Goal: Task Accomplishment & Management: Manage account settings

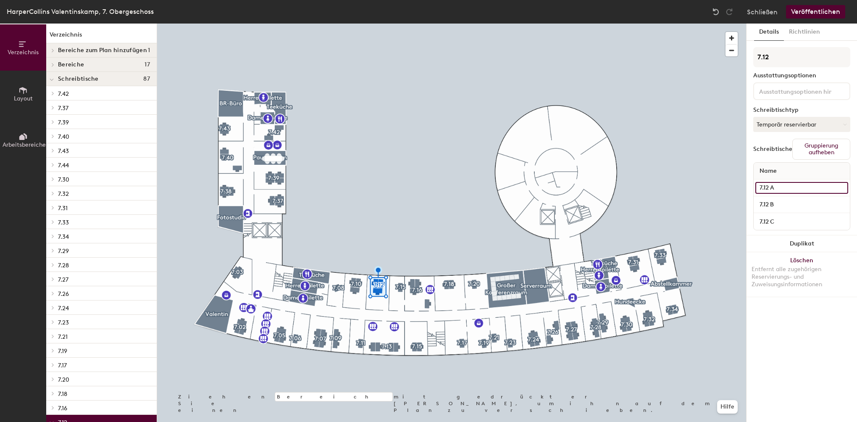
click at [769, 186] on input "7.12 A" at bounding box center [801, 188] width 93 height 12
click at [769, 205] on input "7.12 B" at bounding box center [801, 205] width 93 height 12
click at [803, 30] on button "Richtlinien" at bounding box center [804, 32] width 41 height 17
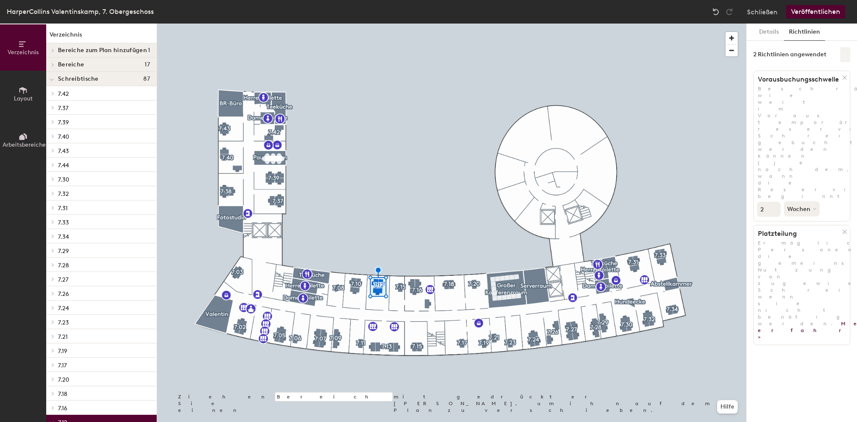
click at [845, 54] on icon at bounding box center [844, 54] width 3 height 3
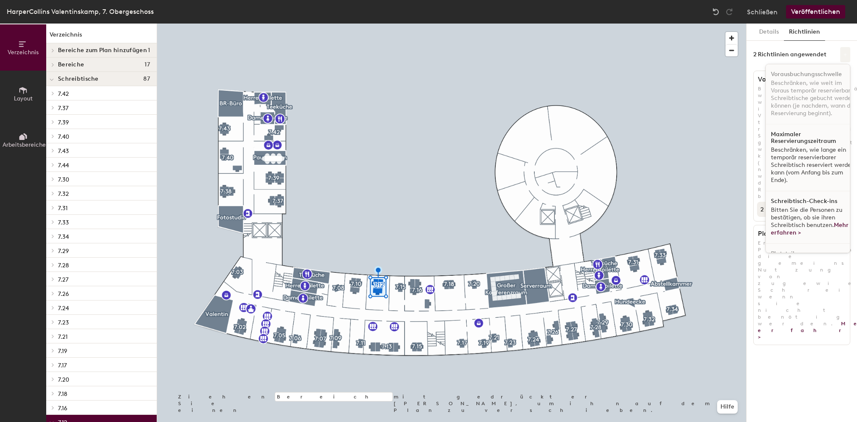
click at [845, 54] on icon at bounding box center [844, 54] width 3 height 3
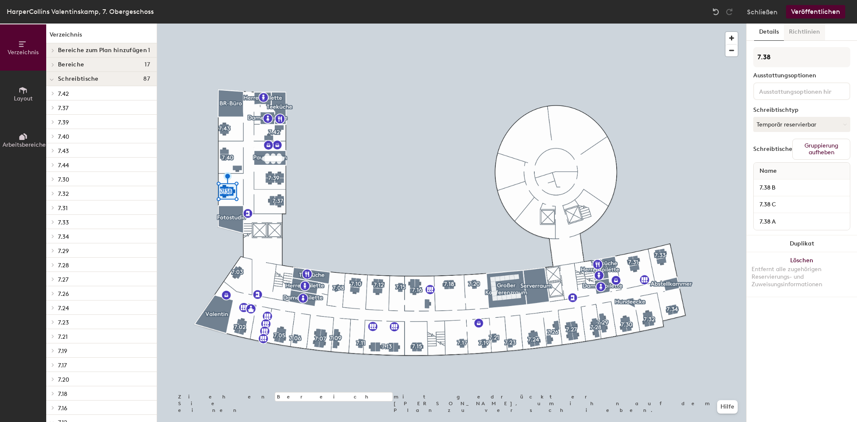
click at [808, 30] on button "Richtlinien" at bounding box center [804, 32] width 41 height 17
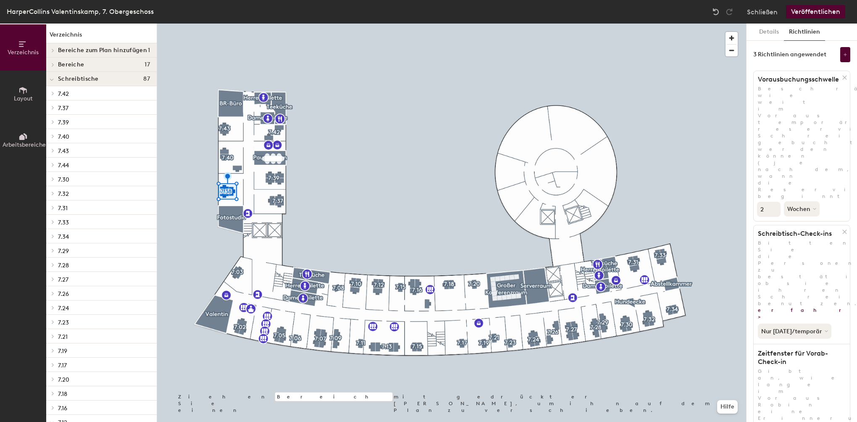
click at [376, 24] on div at bounding box center [451, 24] width 589 height 0
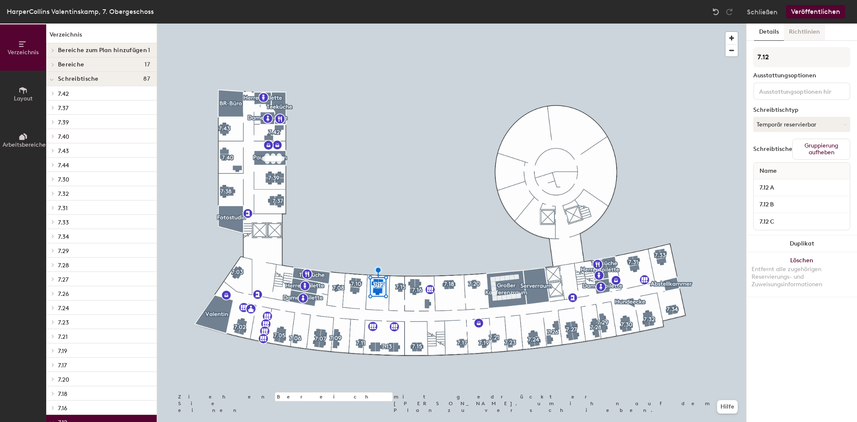
click at [801, 31] on button "Richtlinien" at bounding box center [804, 32] width 41 height 17
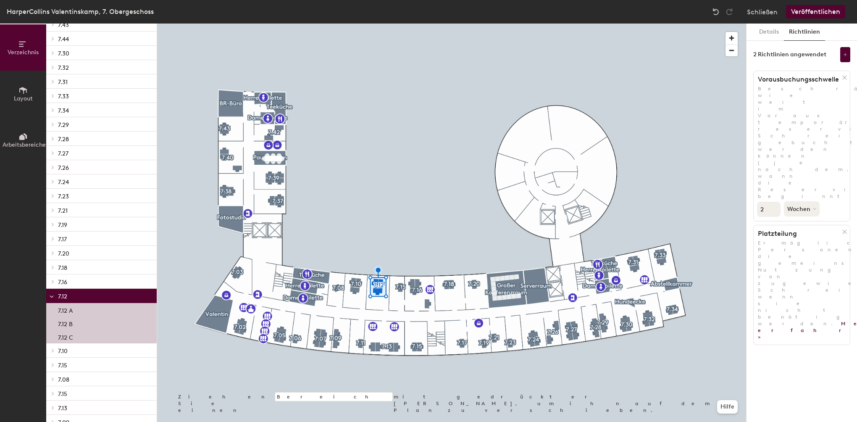
scroll to position [166, 0]
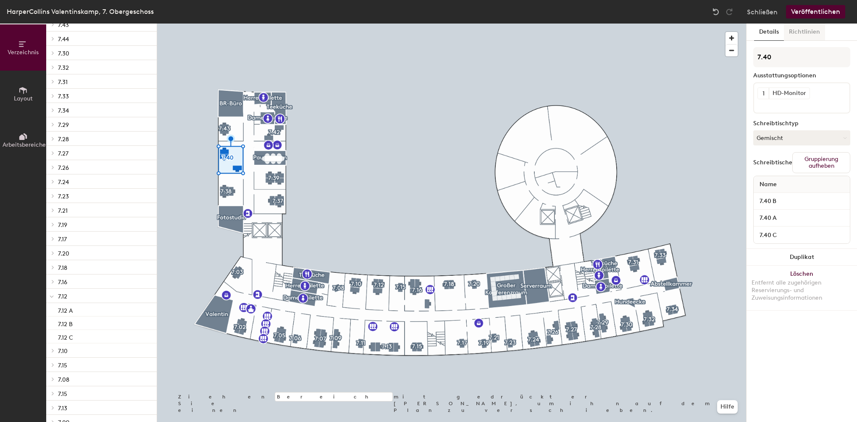
click at [815, 30] on button "Richtlinien" at bounding box center [804, 32] width 41 height 17
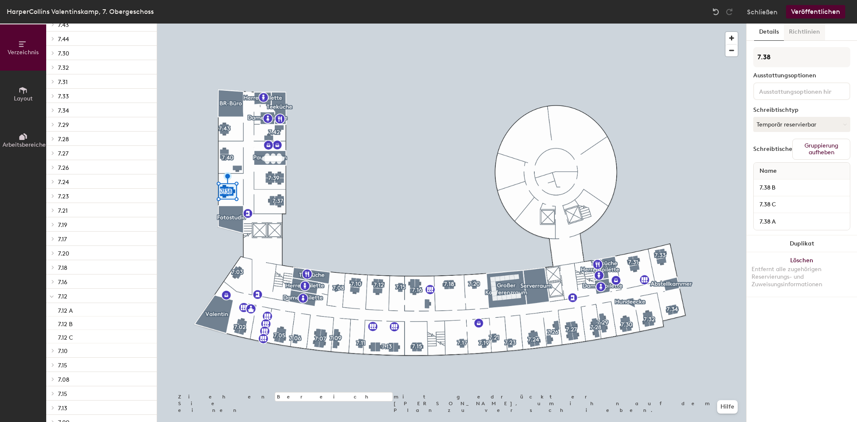
click at [810, 31] on button "Richtlinien" at bounding box center [804, 32] width 41 height 17
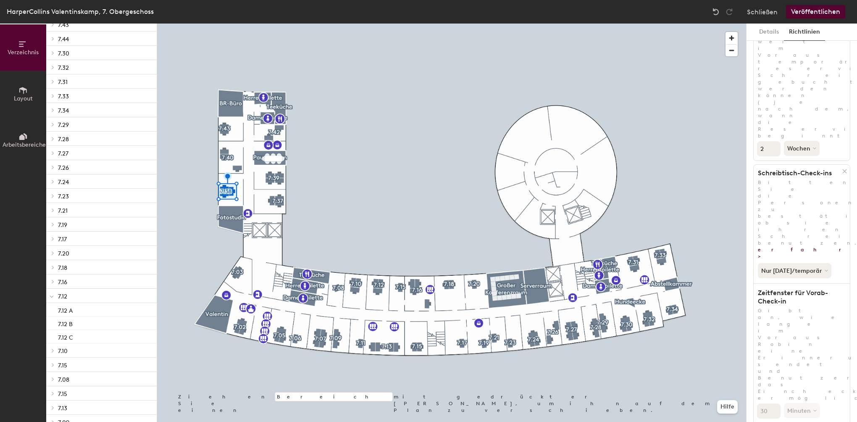
scroll to position [61, 0]
click at [772, 11] on button "Schließen" at bounding box center [762, 11] width 31 height 13
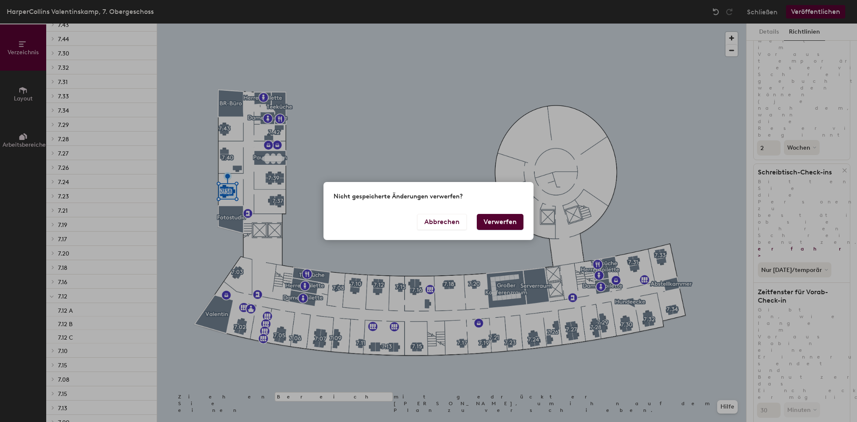
click at [508, 224] on button "Verwerfen" at bounding box center [500, 222] width 47 height 16
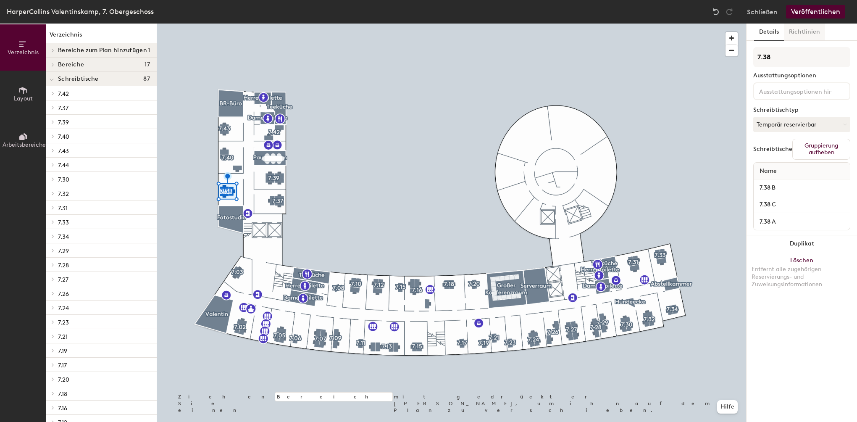
click at [793, 34] on button "Richtlinien" at bounding box center [804, 32] width 41 height 17
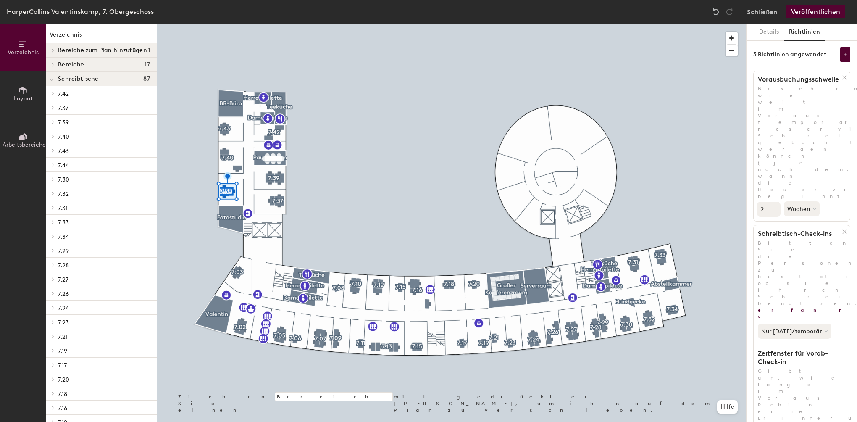
click at [840, 51] on button at bounding box center [845, 54] width 10 height 15
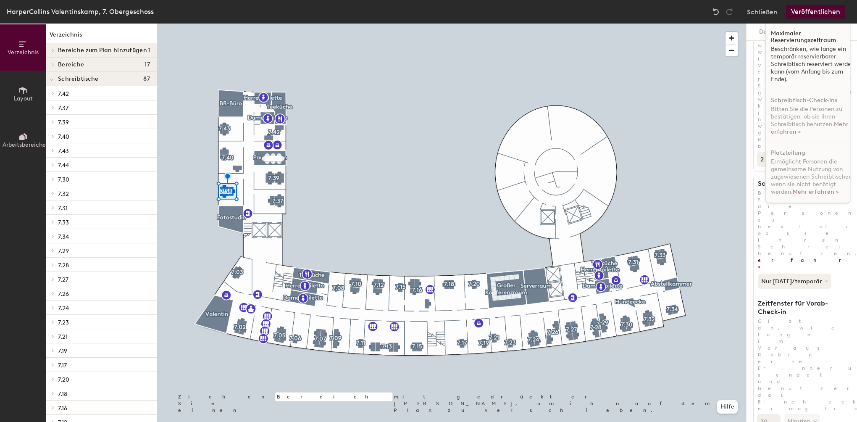
scroll to position [19, 0]
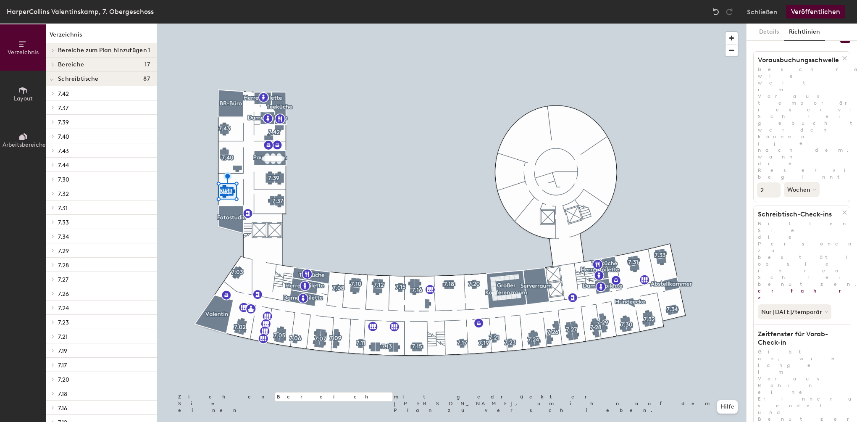
click at [818, 13] on button "Veröffentlichen" at bounding box center [815, 11] width 59 height 13
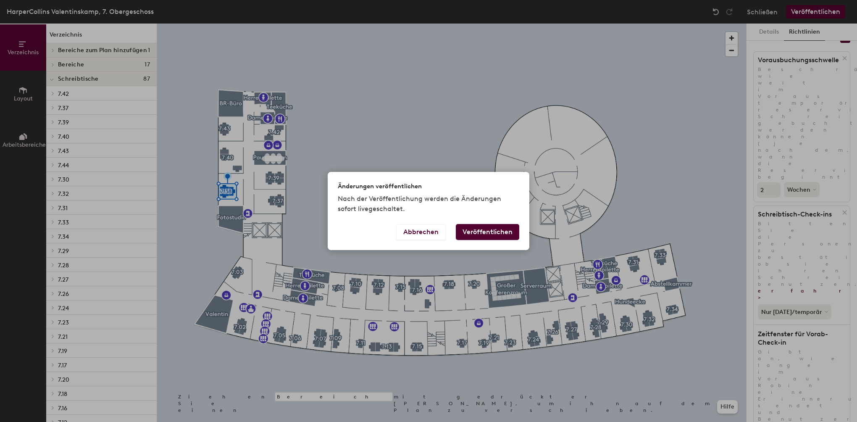
click at [480, 235] on button "Veröffentlichen" at bounding box center [487, 232] width 63 height 16
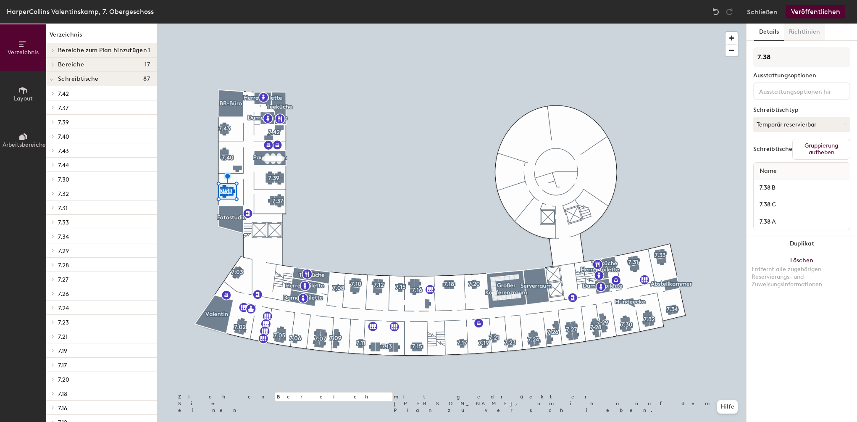
click at [805, 35] on button "Richtlinien" at bounding box center [804, 32] width 41 height 17
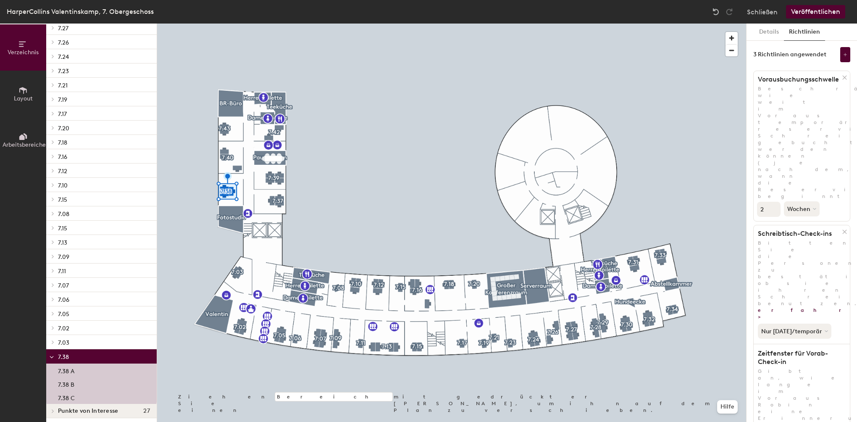
scroll to position [254, 0]
click at [77, 353] on p "7.38" at bounding box center [104, 353] width 92 height 11
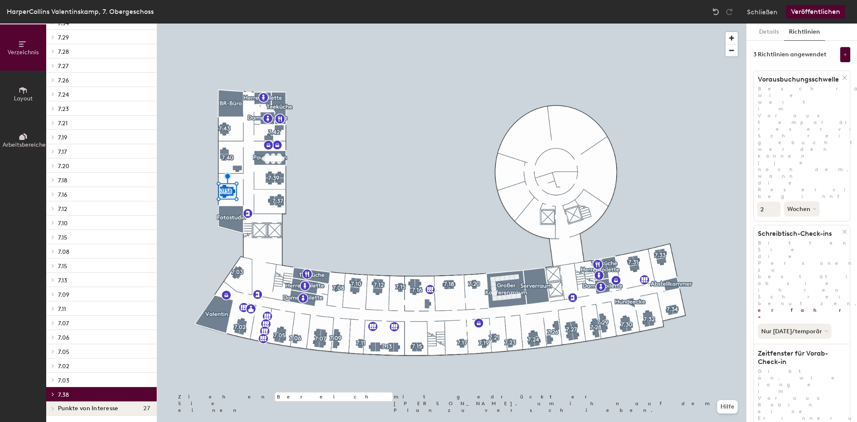
click at [56, 392] on div at bounding box center [52, 394] width 9 height 4
click at [67, 407] on p "7.38 A" at bounding box center [66, 408] width 16 height 10
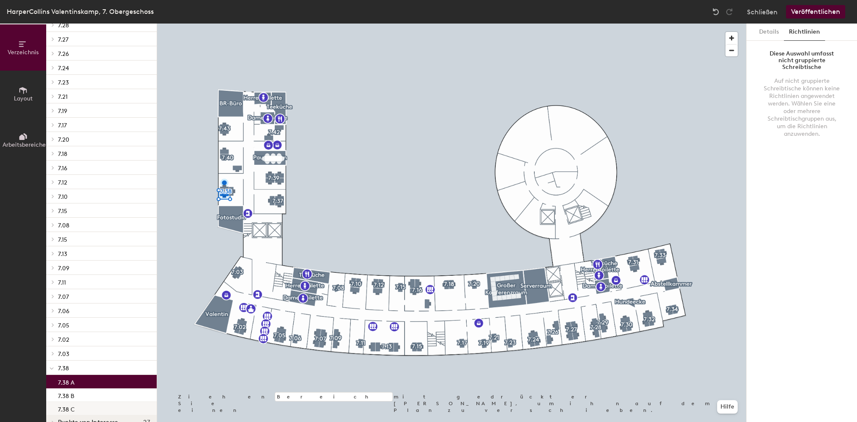
scroll to position [254, 0]
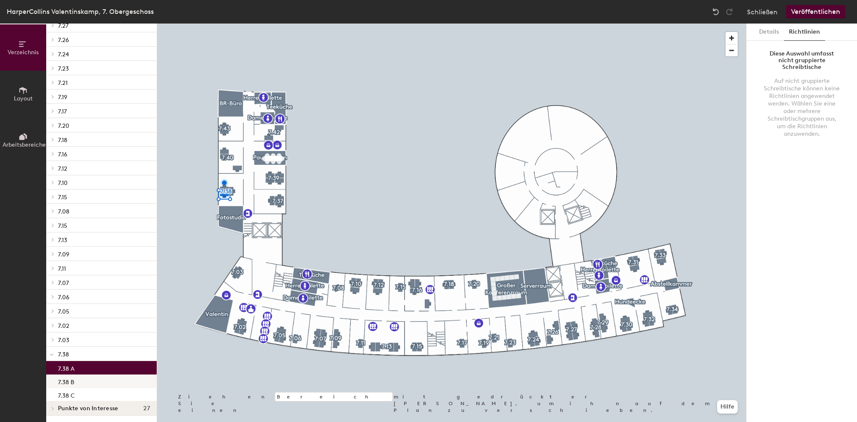
click at [73, 383] on p "7.38 B" at bounding box center [66, 381] width 16 height 10
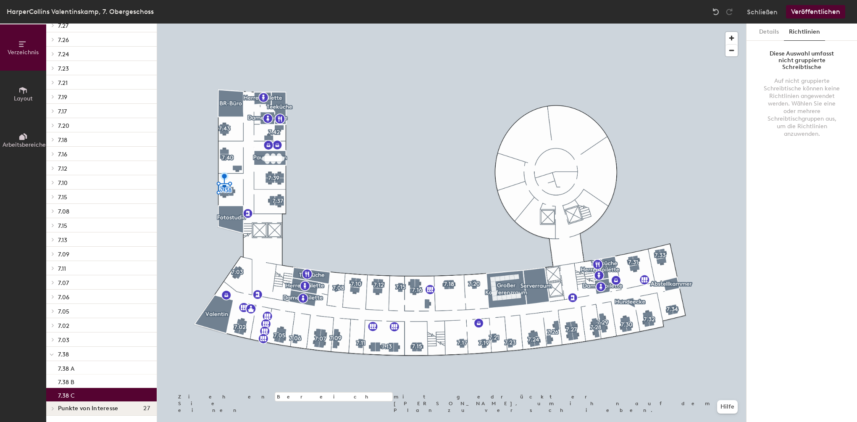
click at [81, 395] on div "7.38 C" at bounding box center [101, 394] width 110 height 13
click at [76, 170] on p "7.12" at bounding box center [104, 168] width 92 height 11
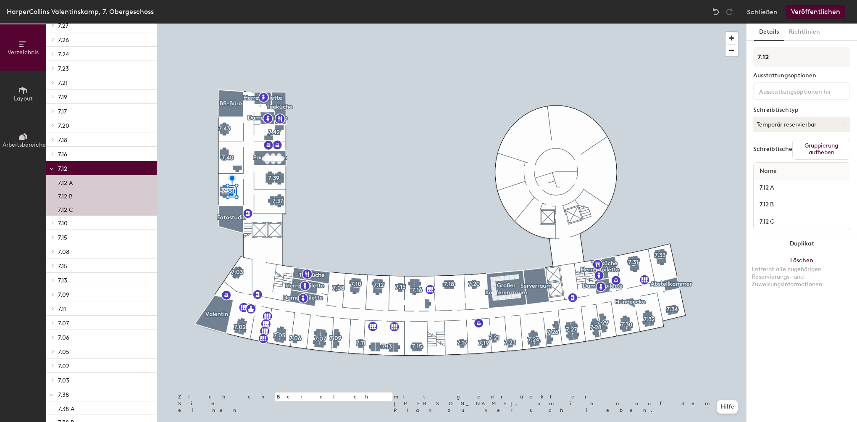
click at [58, 185] on p "7.12 A" at bounding box center [65, 182] width 15 height 10
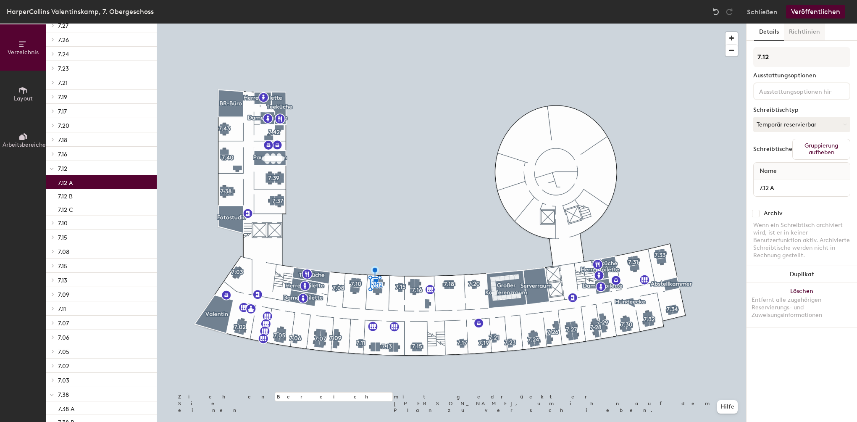
click at [810, 31] on button "Richtlinien" at bounding box center [804, 32] width 41 height 17
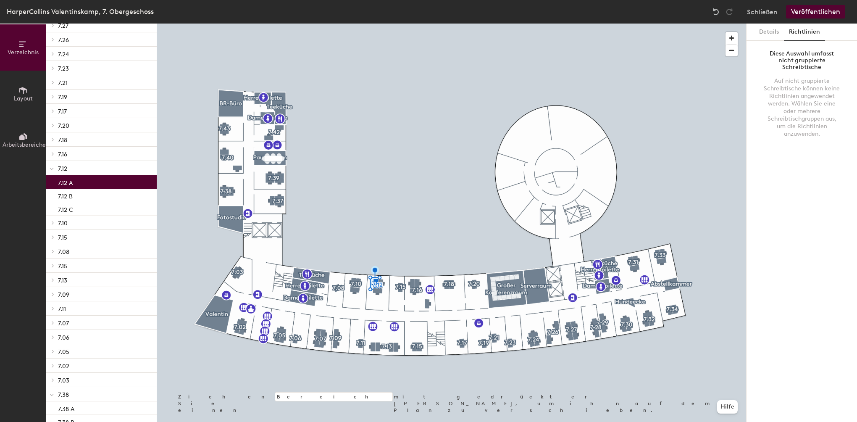
click at [60, 173] on p "7.12" at bounding box center [104, 168] width 92 height 11
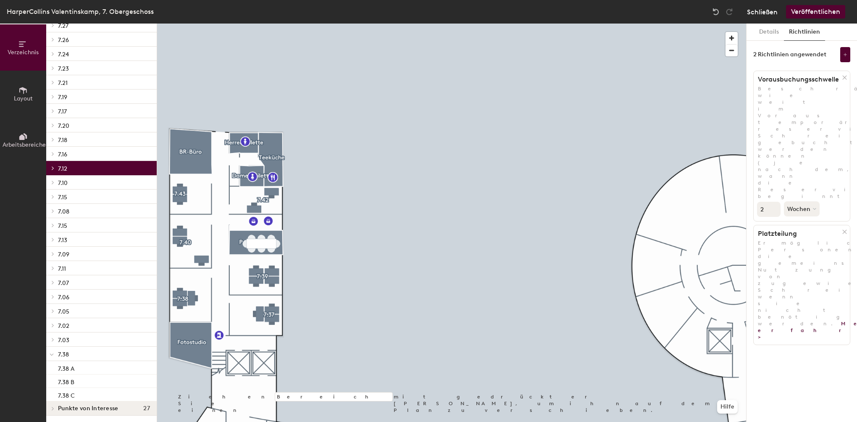
click at [769, 13] on button "Schließen" at bounding box center [762, 11] width 31 height 13
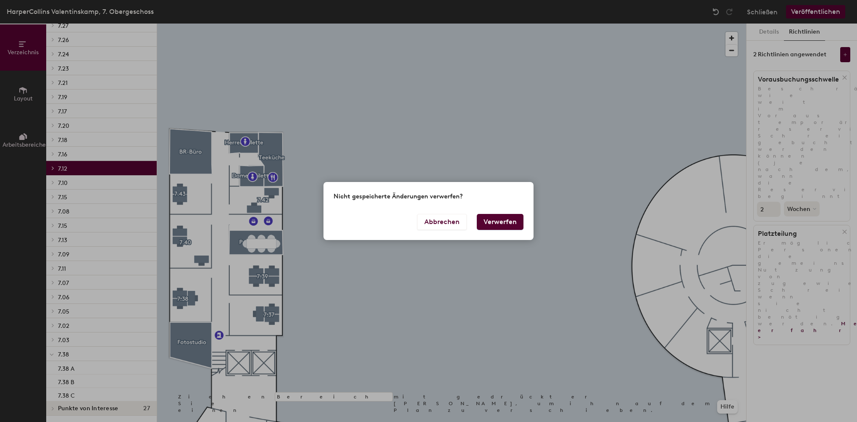
click at [493, 222] on button "Verwerfen" at bounding box center [500, 222] width 47 height 16
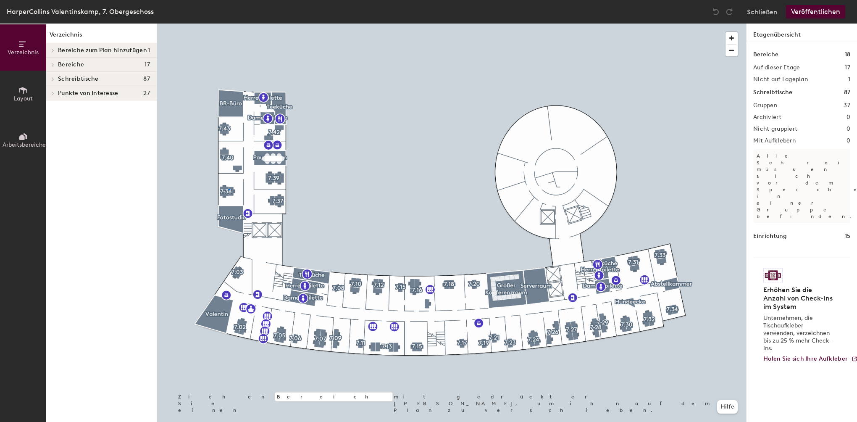
click at [229, 24] on div at bounding box center [451, 24] width 589 height 0
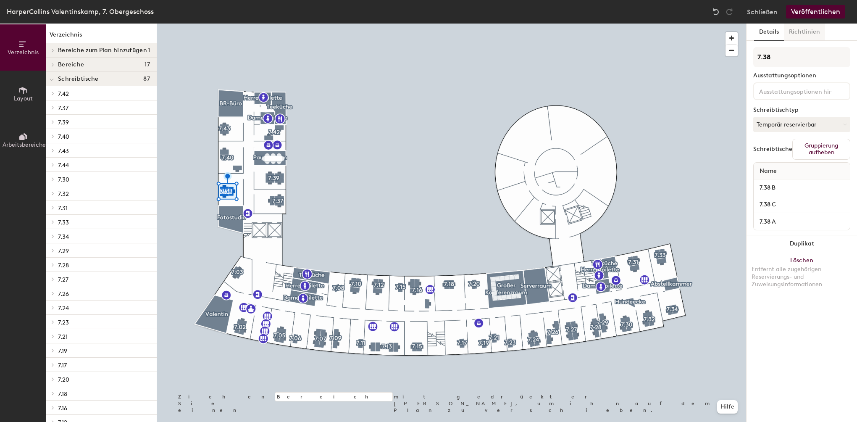
click at [800, 31] on button "Richtlinien" at bounding box center [804, 32] width 41 height 17
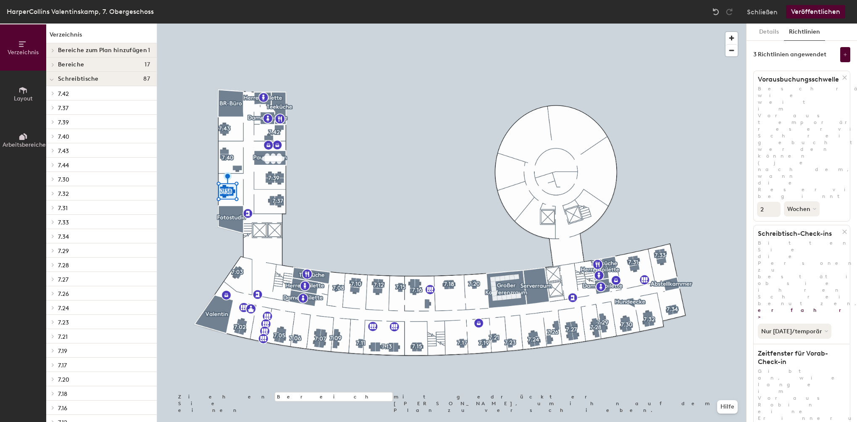
click at [841, 228] on icon at bounding box center [844, 231] width 6 height 6
click at [813, 10] on button "Veröffentlichen" at bounding box center [815, 11] width 59 height 13
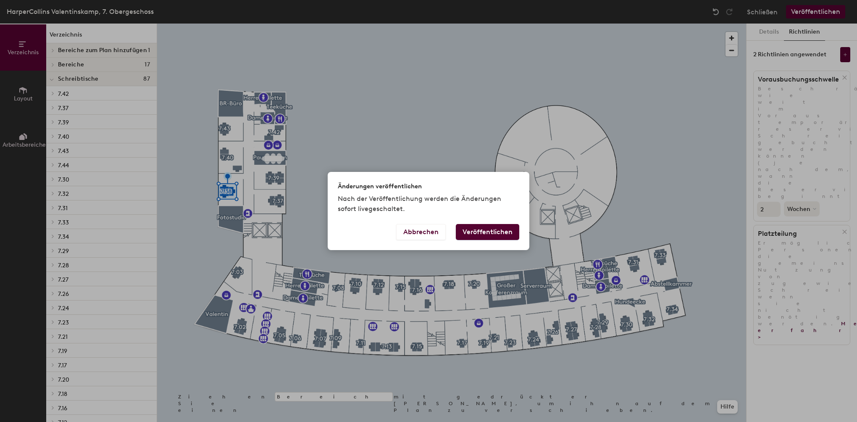
click at [511, 233] on button "Veröffentlichen" at bounding box center [487, 232] width 63 height 16
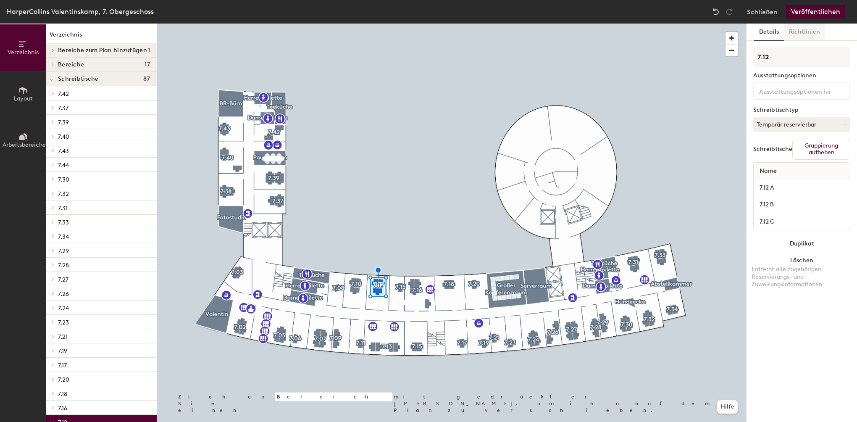
click at [789, 34] on button "Richtlinien" at bounding box center [804, 32] width 41 height 17
click at [812, 29] on button "Richtlinien" at bounding box center [804, 32] width 41 height 17
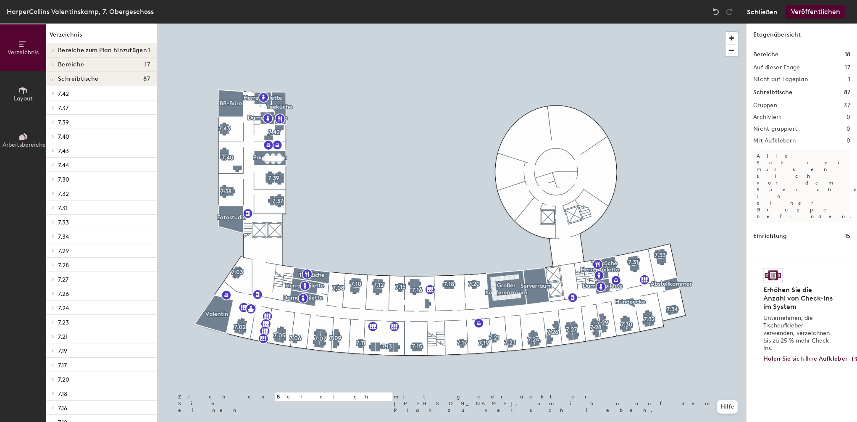
click at [769, 12] on button "Schließen" at bounding box center [762, 11] width 31 height 13
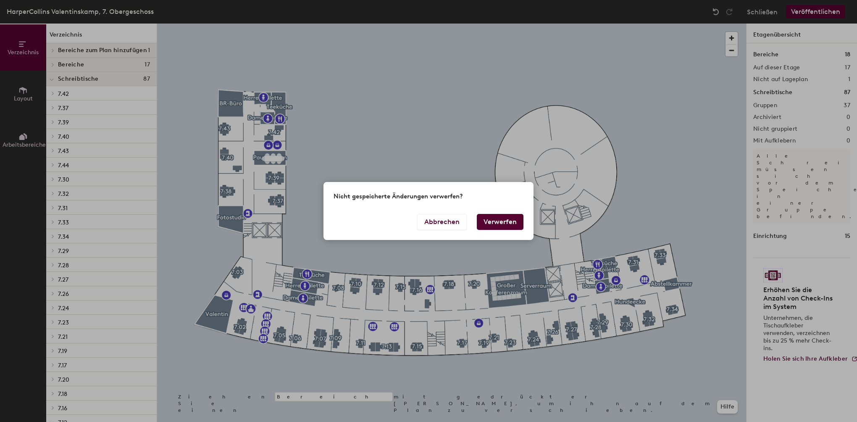
click at [499, 225] on button "Verwerfen" at bounding box center [500, 222] width 47 height 16
